Goal: Check status: Check status

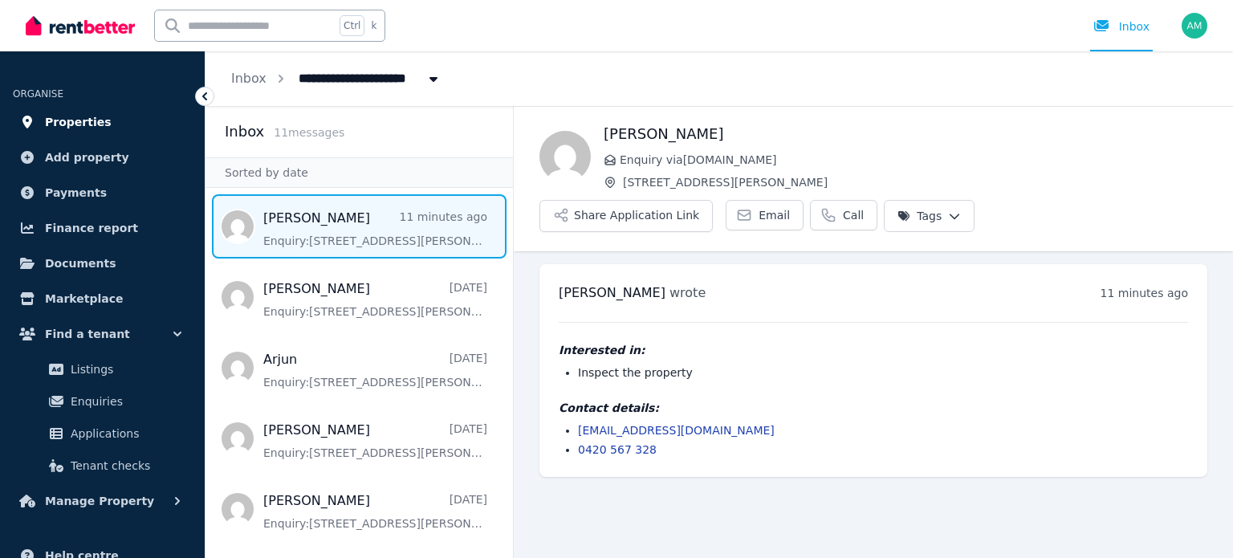
click at [75, 133] on link "Properties" at bounding box center [102, 122] width 179 height 32
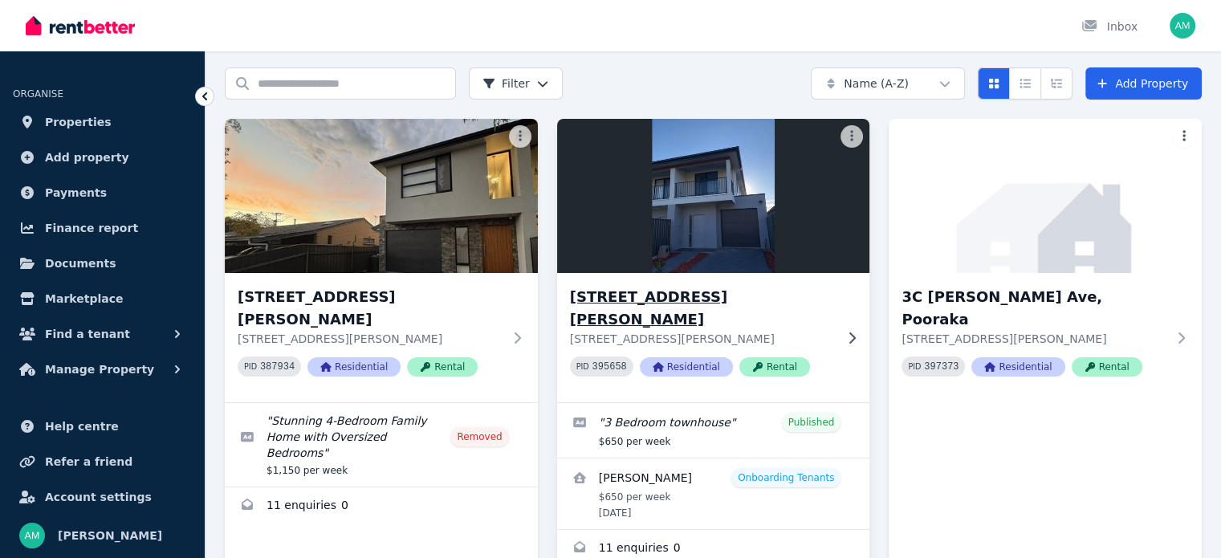
scroll to position [116, 0]
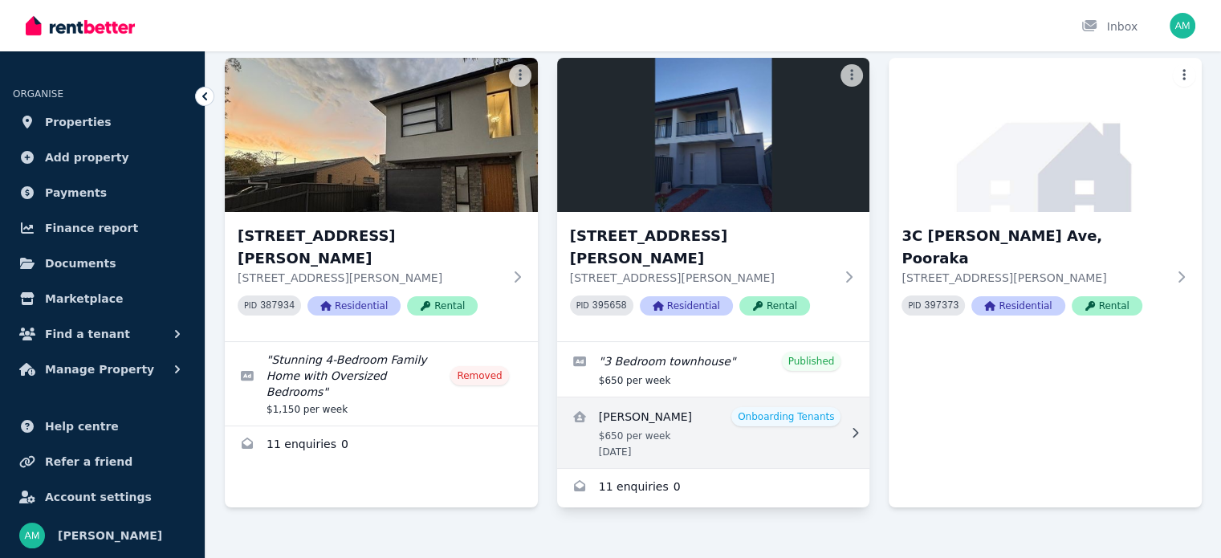
click at [719, 397] on link "View details for Naemat Ahmadi" at bounding box center [713, 432] width 313 height 71
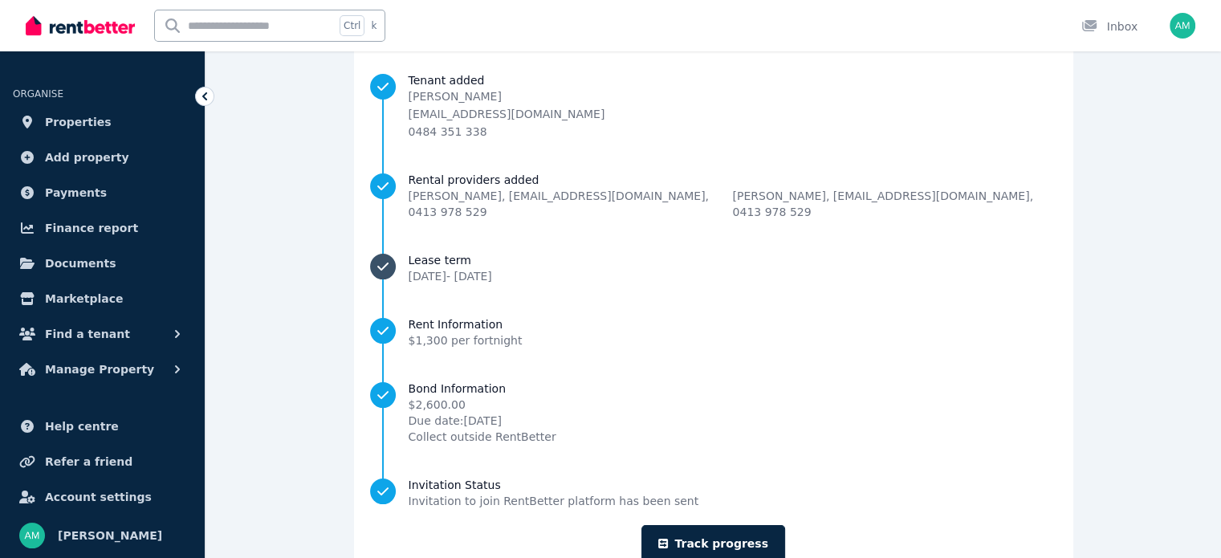
scroll to position [161, 0]
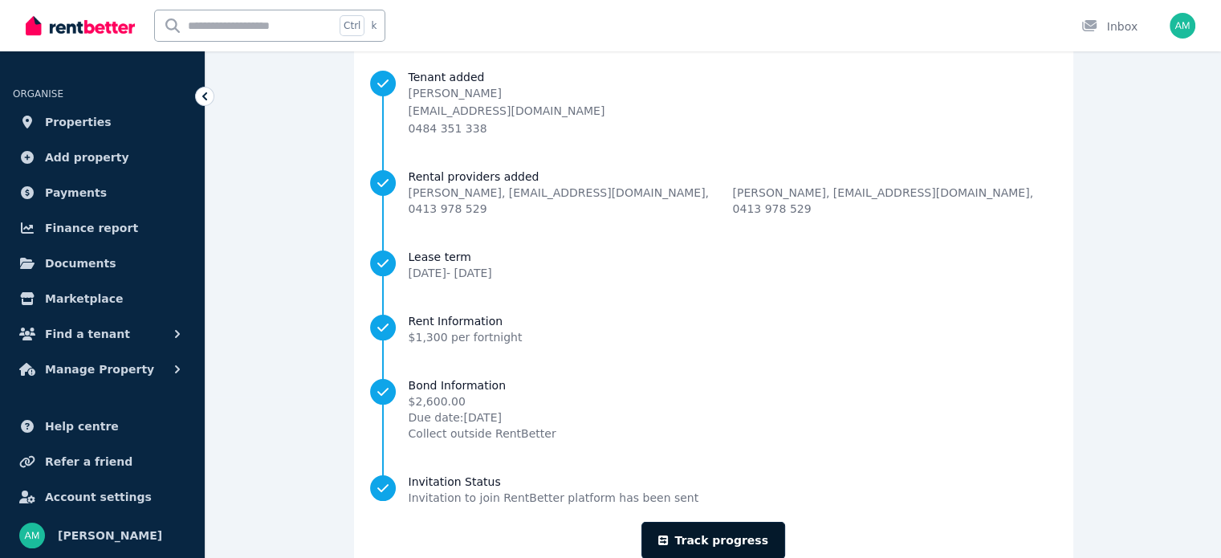
click at [730, 523] on link "Track progress" at bounding box center [713, 540] width 144 height 37
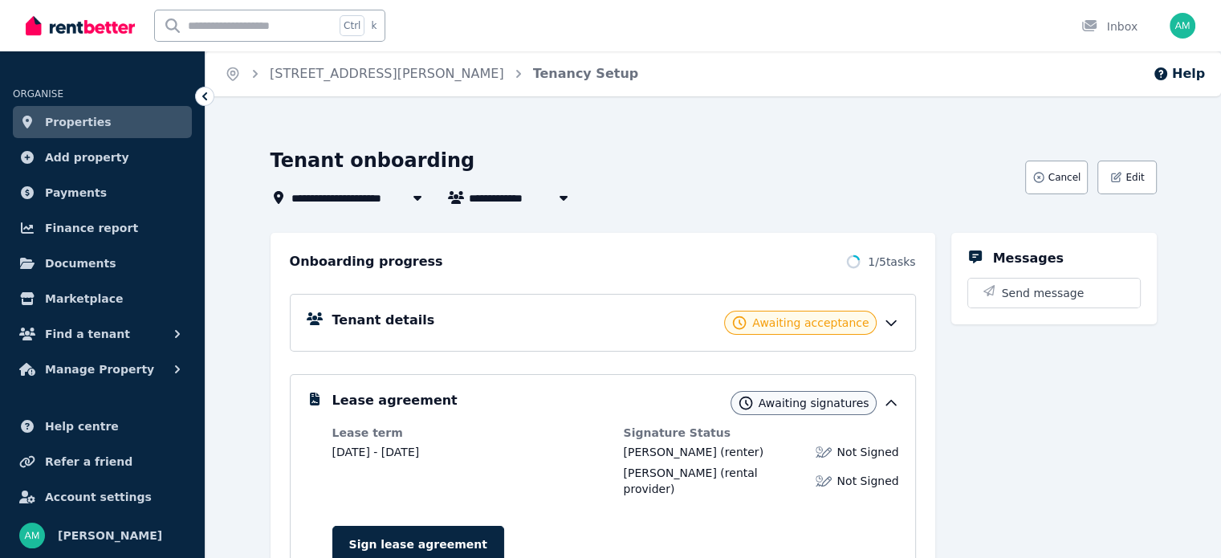
click at [899, 319] on icon at bounding box center [891, 323] width 16 height 16
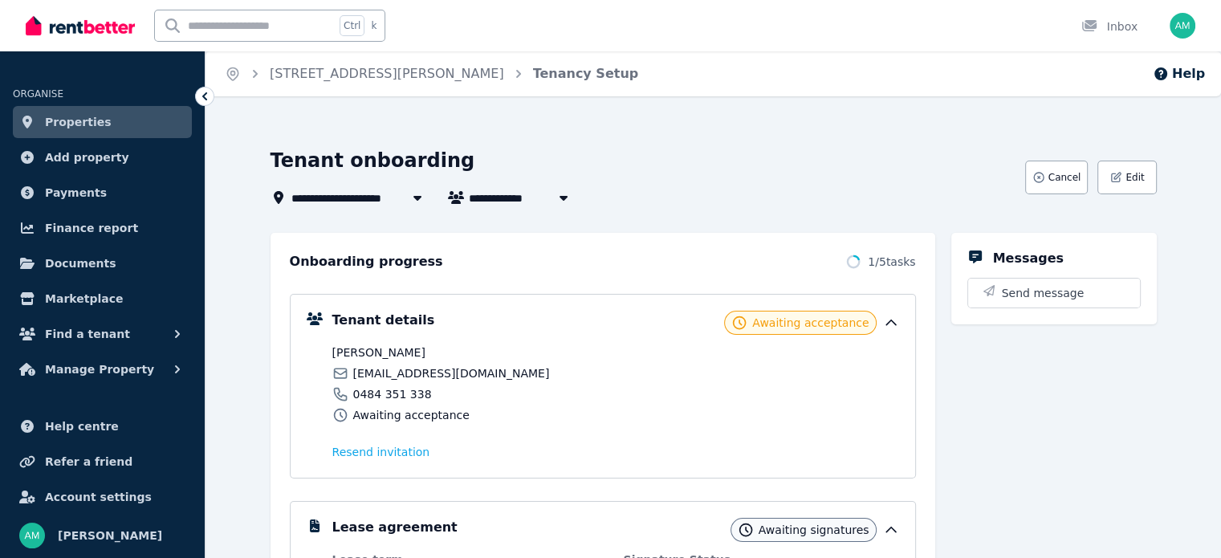
click at [899, 319] on icon at bounding box center [891, 323] width 16 height 16
